Goal: Information Seeking & Learning: Learn about a topic

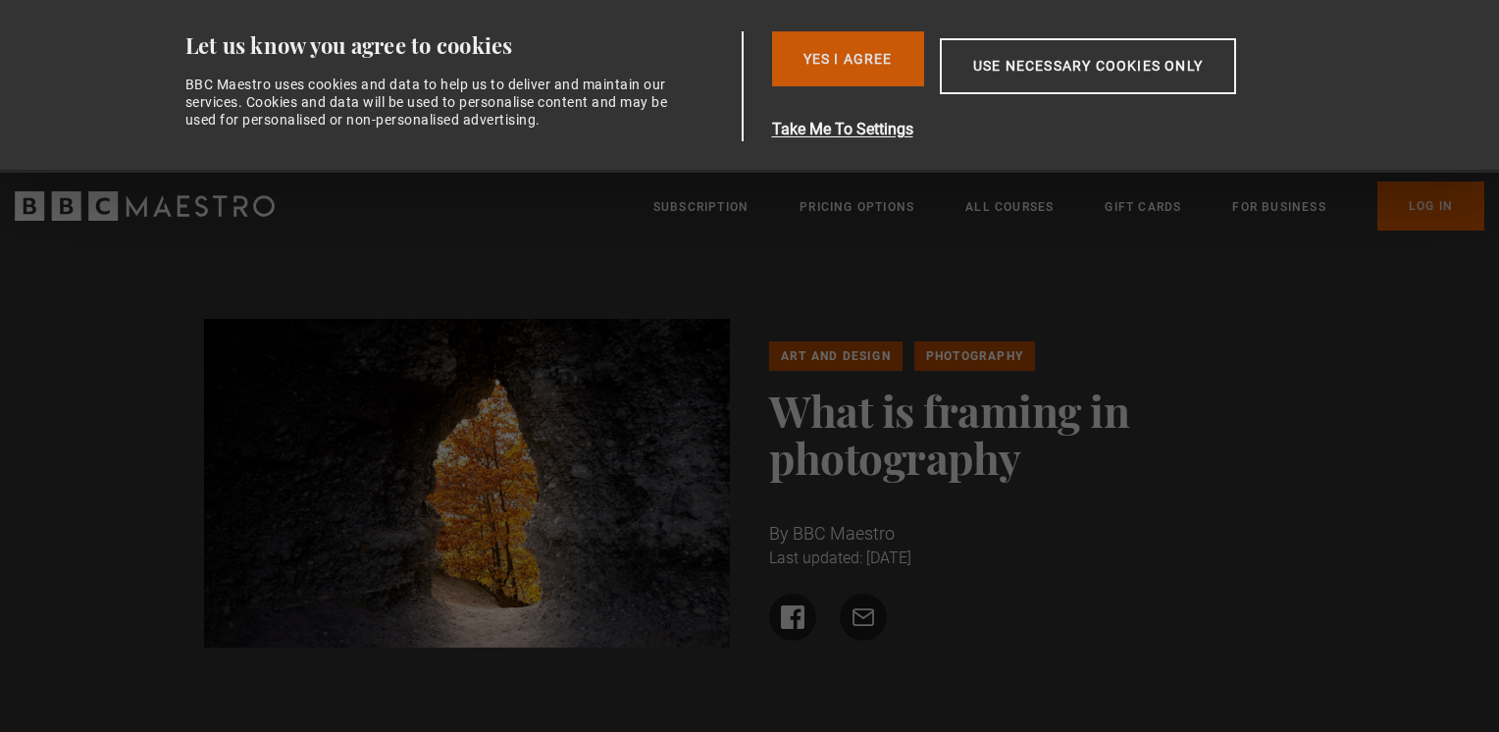
click at [881, 55] on button "Yes I Agree" at bounding box center [848, 58] width 152 height 55
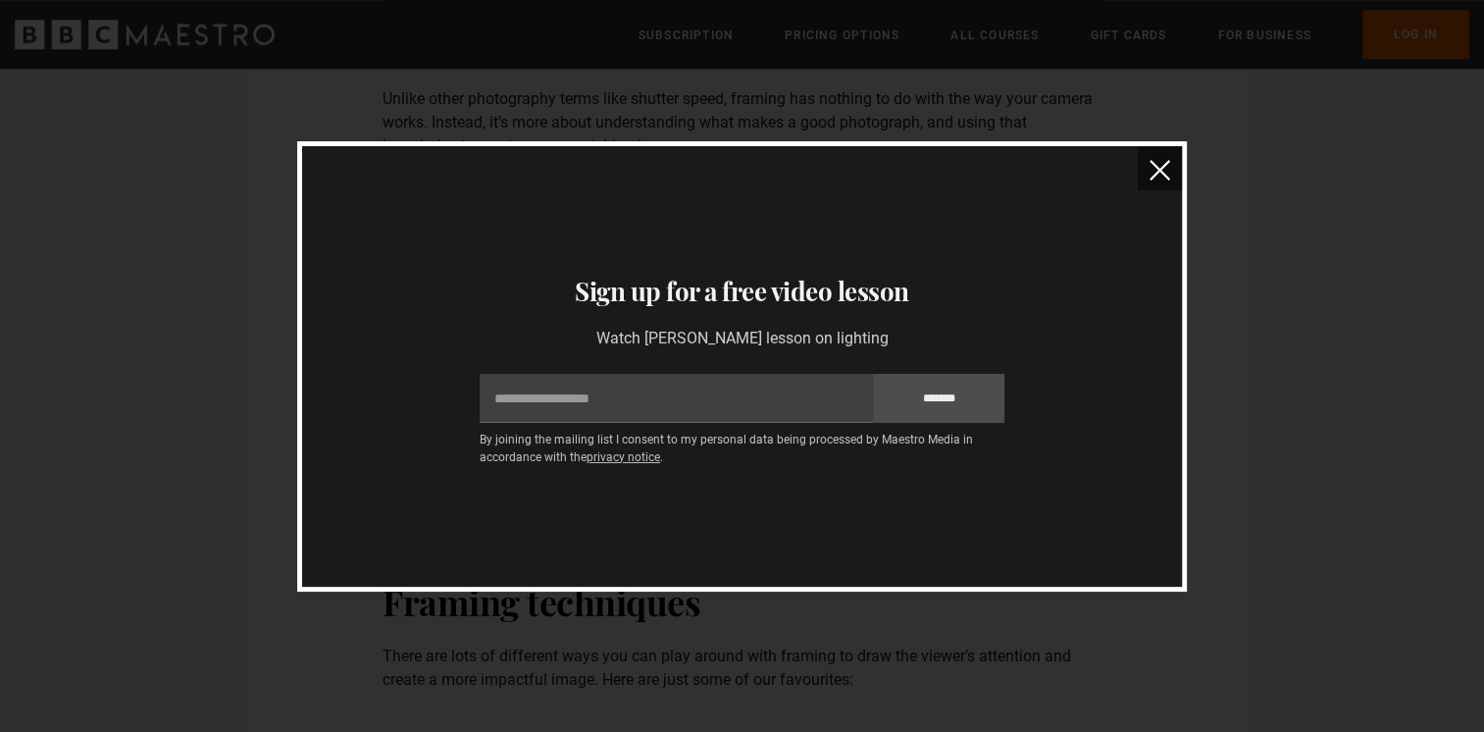
scroll to position [2343, 0]
click at [1146, 156] on button "close" at bounding box center [1160, 168] width 44 height 44
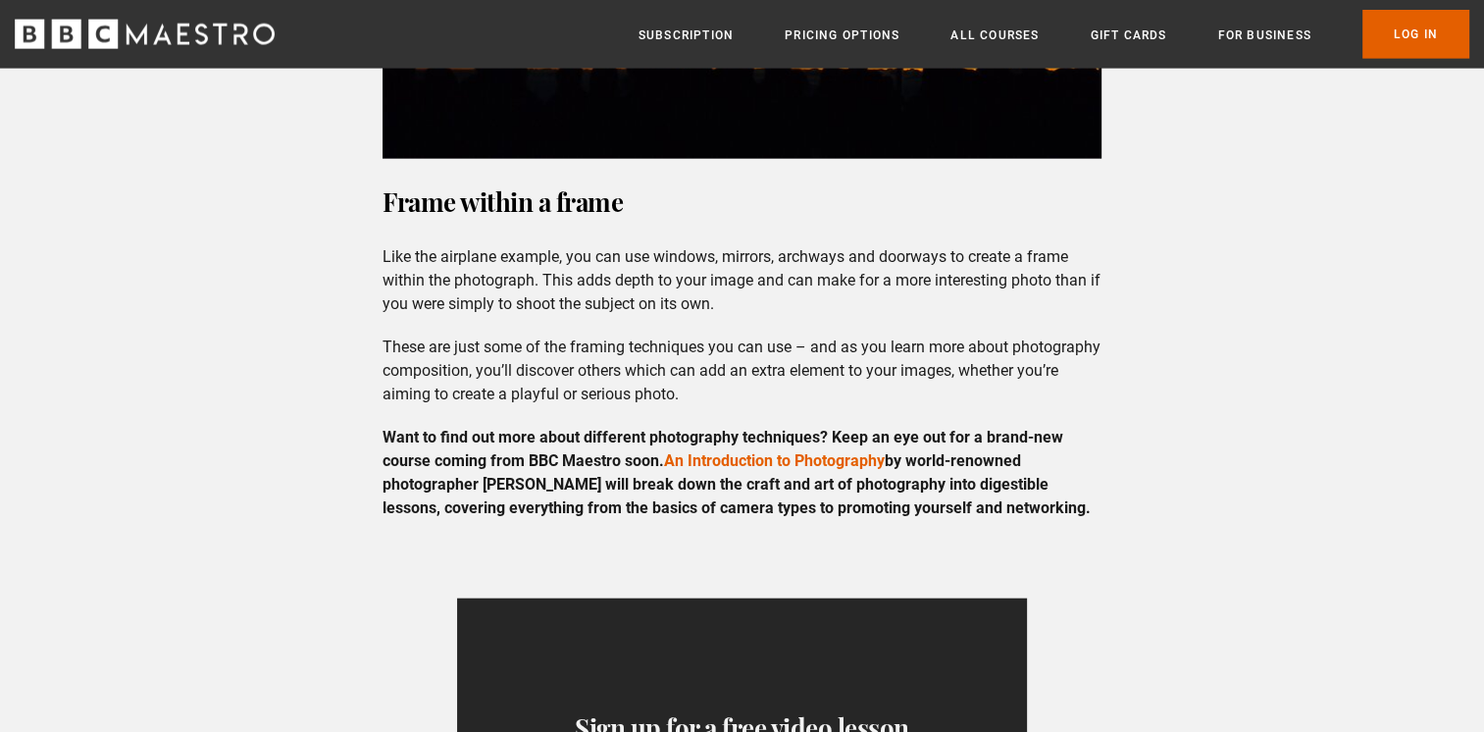
scroll to position [4795, 0]
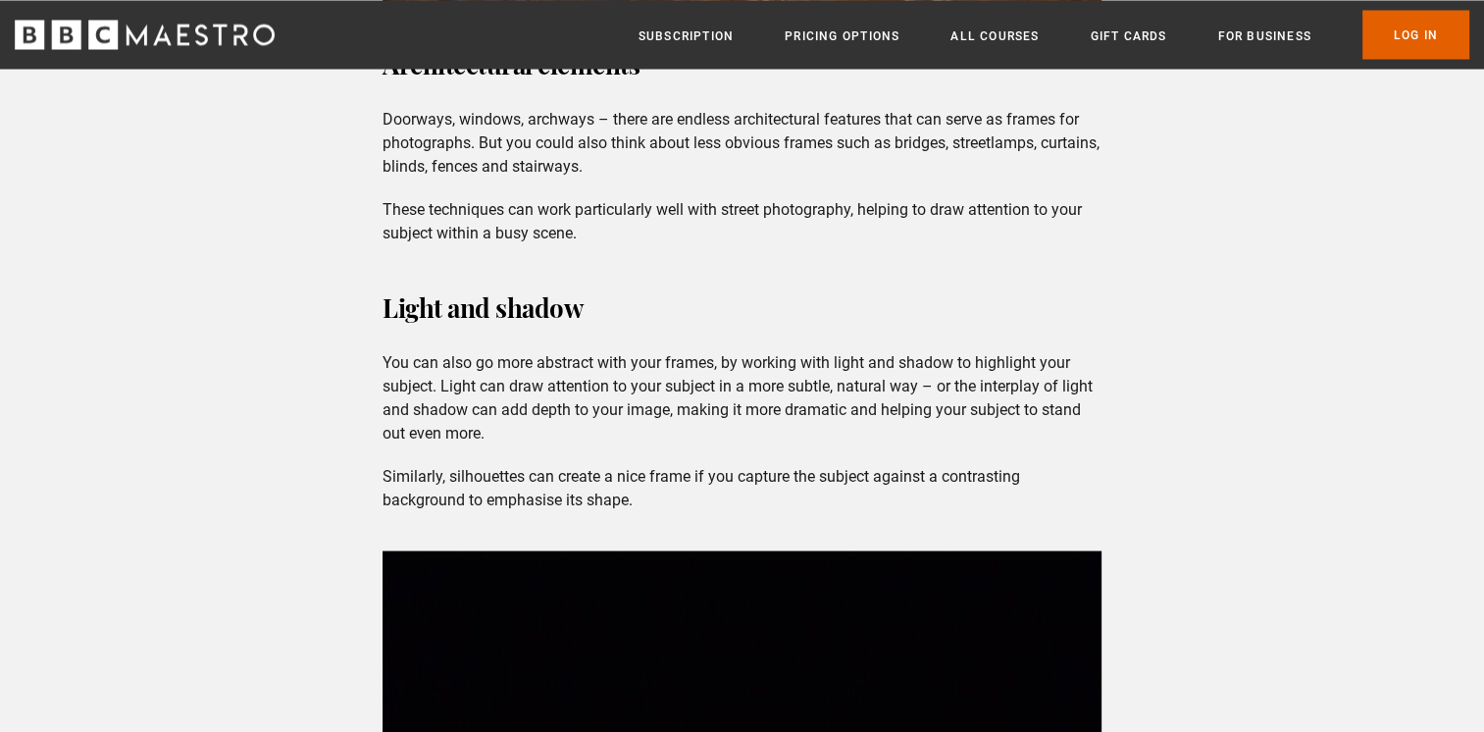
scroll to position [3690, 0]
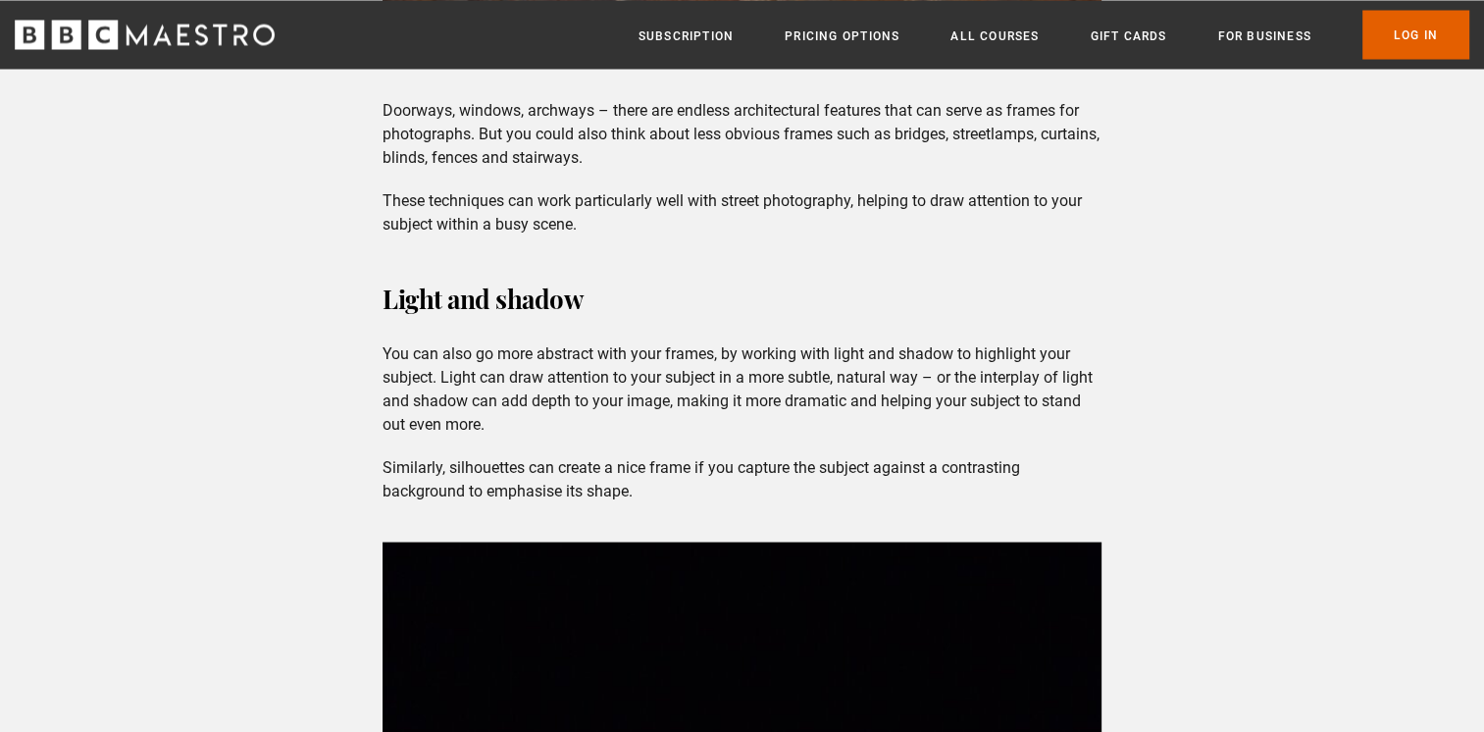
drag, startPoint x: 1487, startPoint y: 383, endPoint x: 1470, endPoint y: 482, distance: 100.5
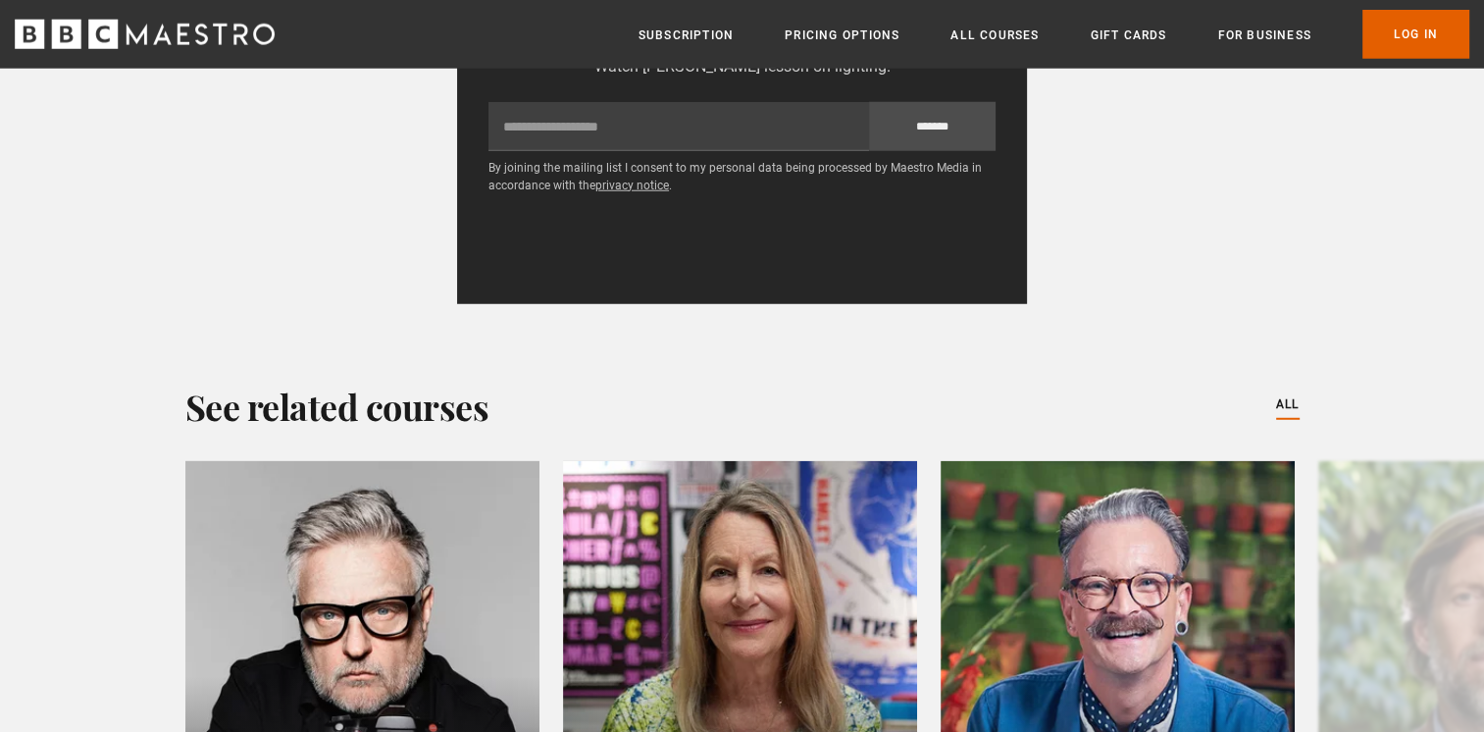
scroll to position [5222, 0]
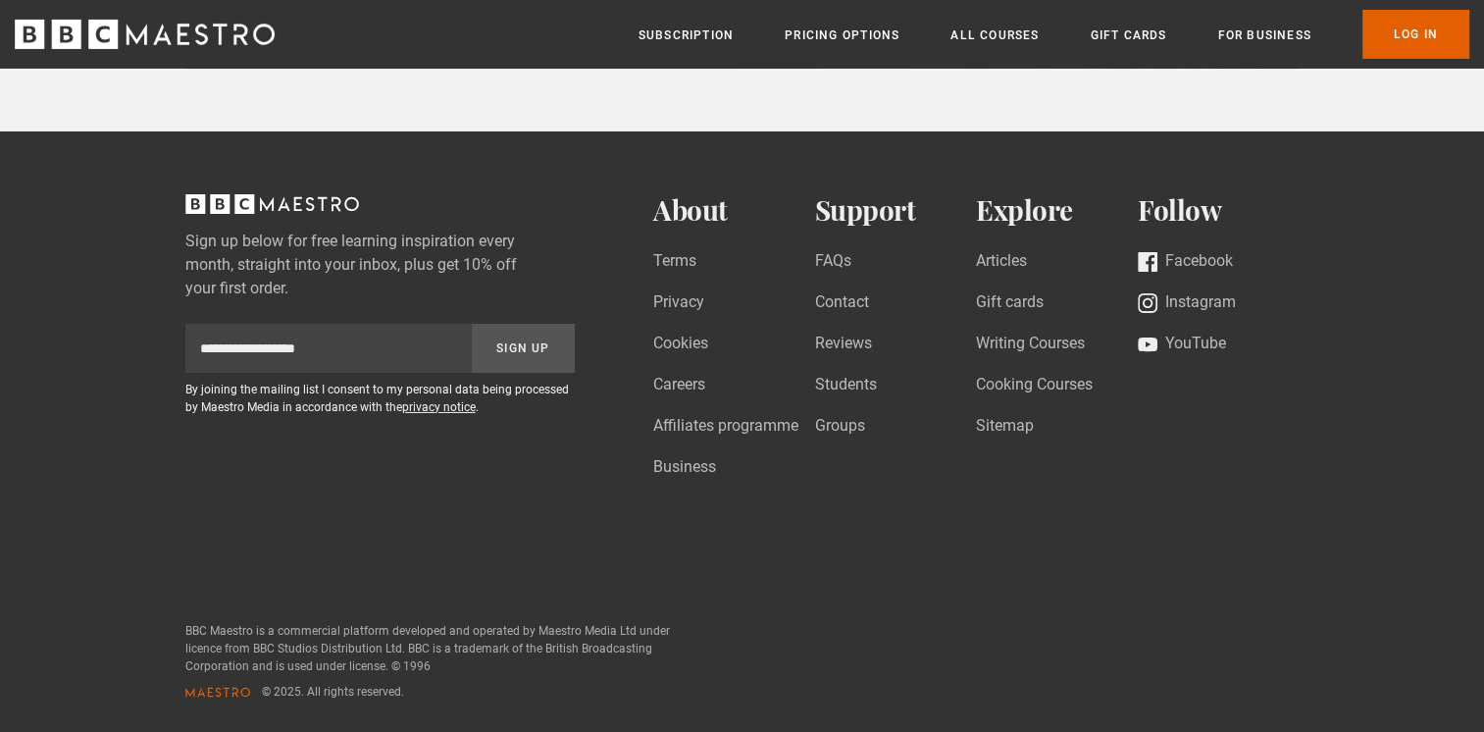
scroll to position [4714, 0]
